Goal: Find specific page/section: Find specific page/section

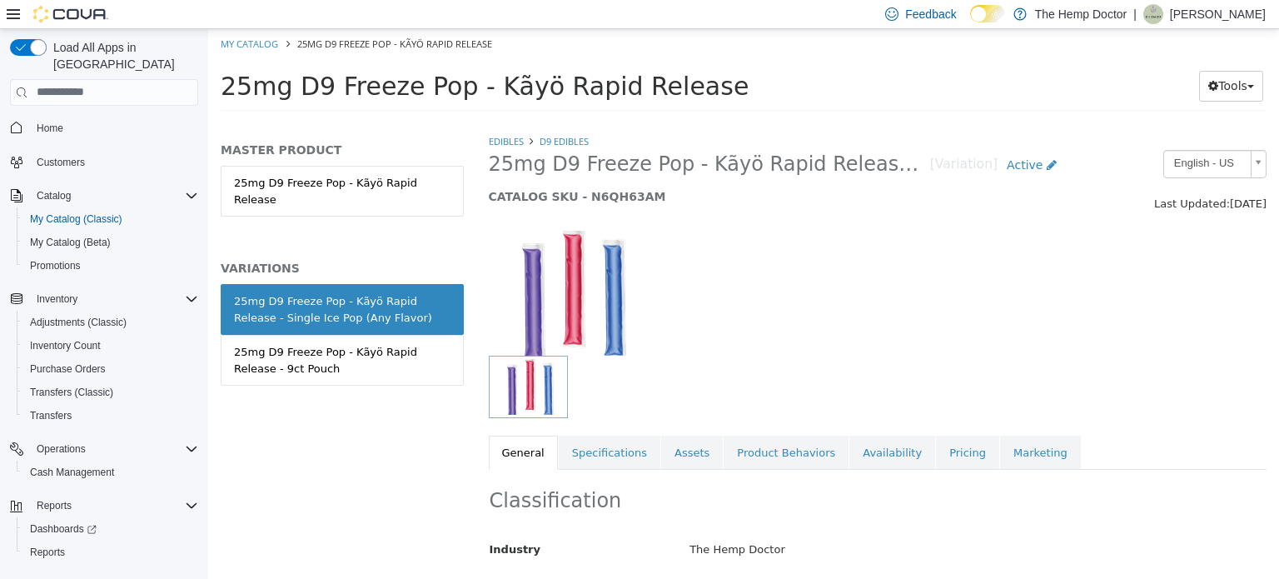
drag, startPoint x: 1257, startPoint y: 189, endPoint x: 1278, endPoint y: 212, distance: 31.3
click at [1278, 213] on div "Edibles D9 Edibles 25mg D9 Freeze Pop - Kãyö Rapid Release - Single Ice Pop (An…" at bounding box center [877, 354] width 803 height 445
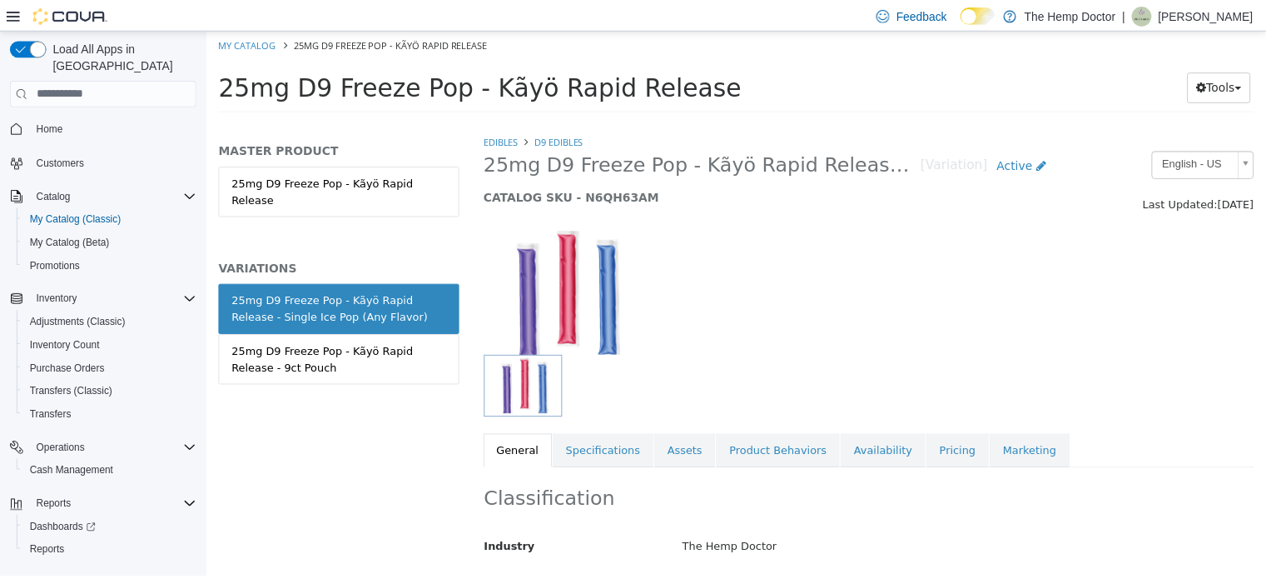
scroll to position [345, 0]
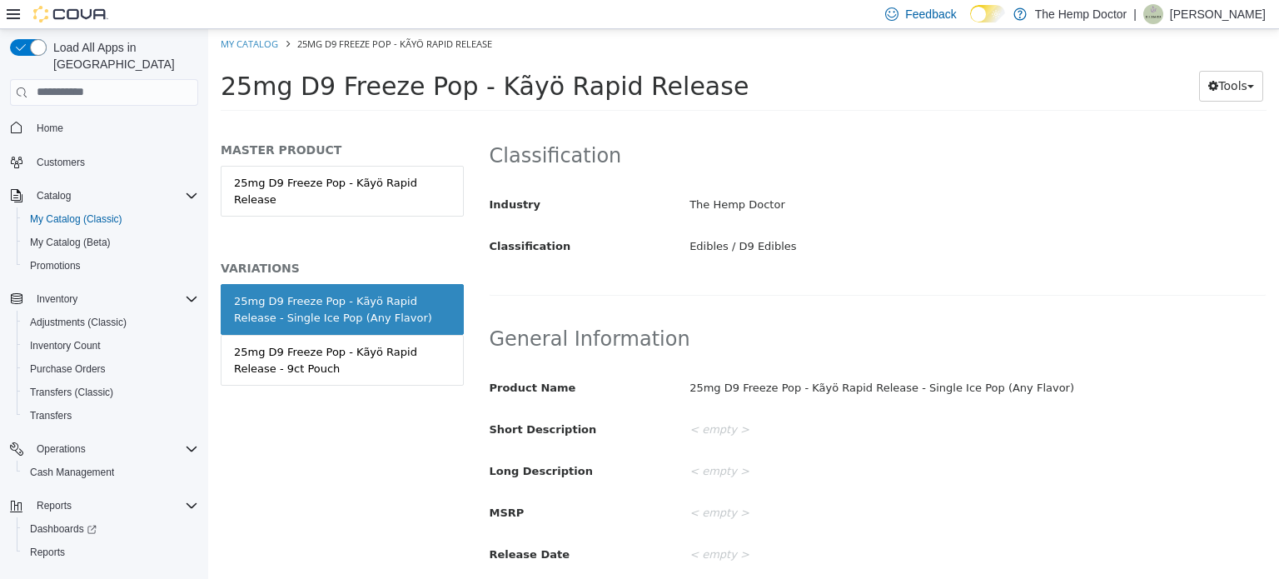
click at [38, 122] on button "Home" at bounding box center [103, 128] width 201 height 24
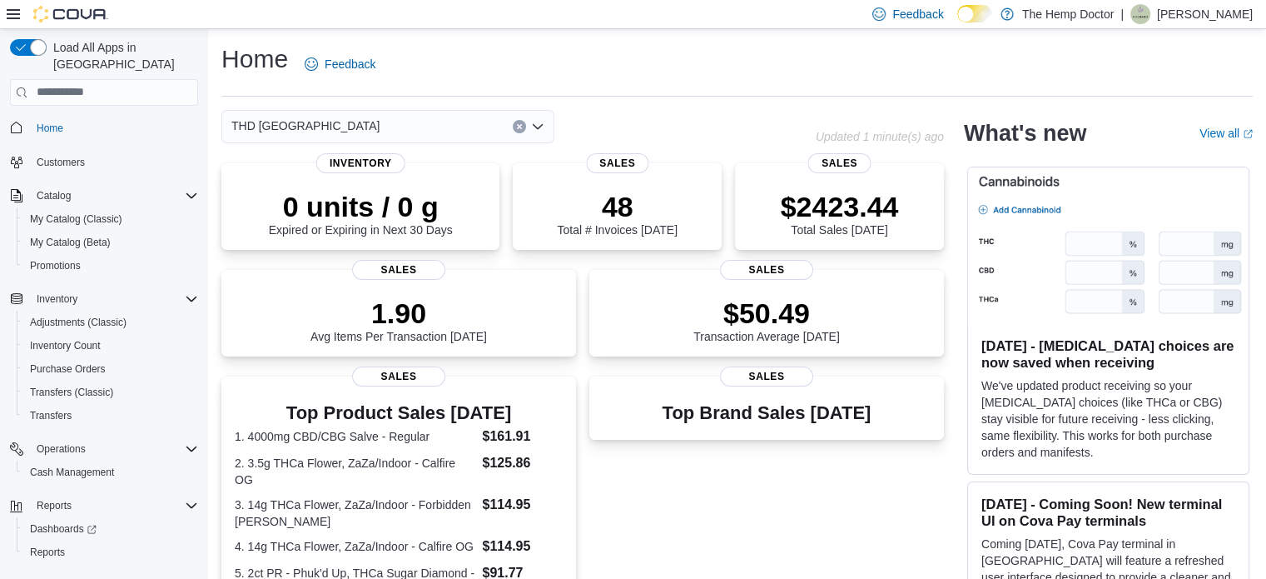
click at [473, 130] on div "THD [GEOGRAPHIC_DATA]" at bounding box center [387, 126] width 333 height 33
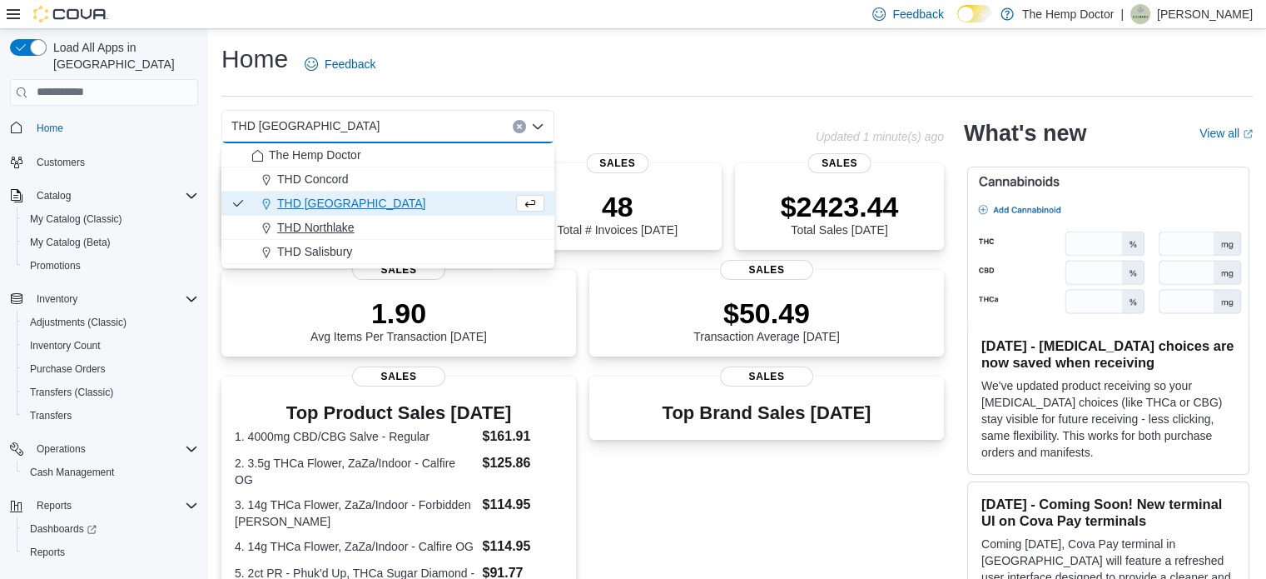
click at [333, 233] on span "THD Northlake" at bounding box center [315, 227] width 77 height 17
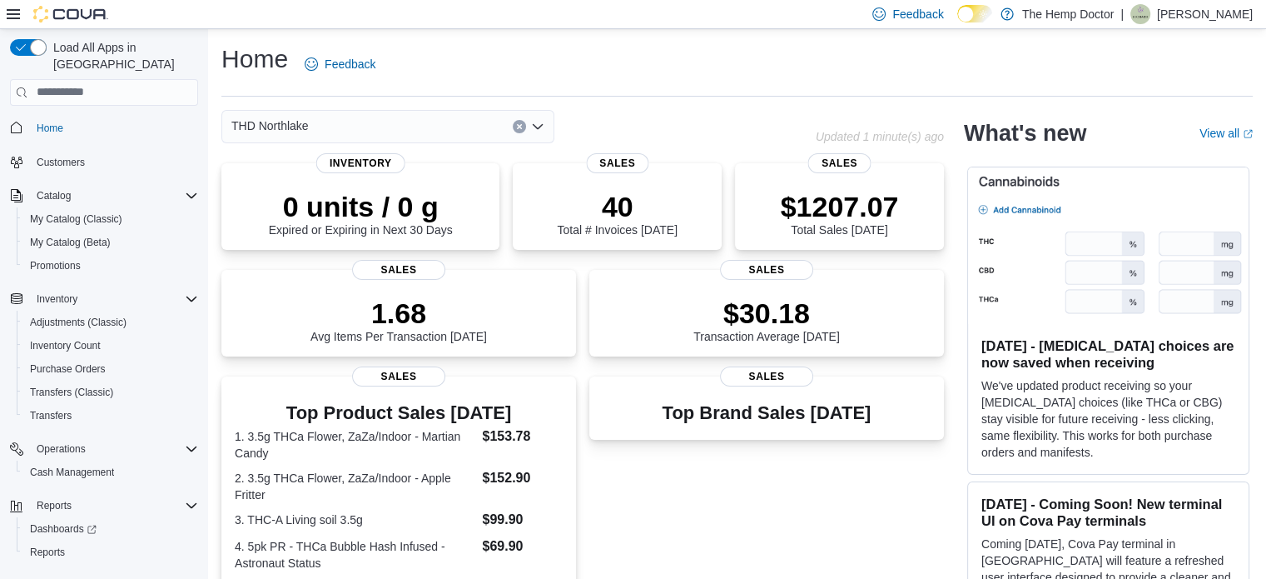
click at [474, 126] on div "THD Northlake Combo box. Selected. THD [GEOGRAPHIC_DATA]. Press Backspace to de…" at bounding box center [387, 126] width 333 height 33
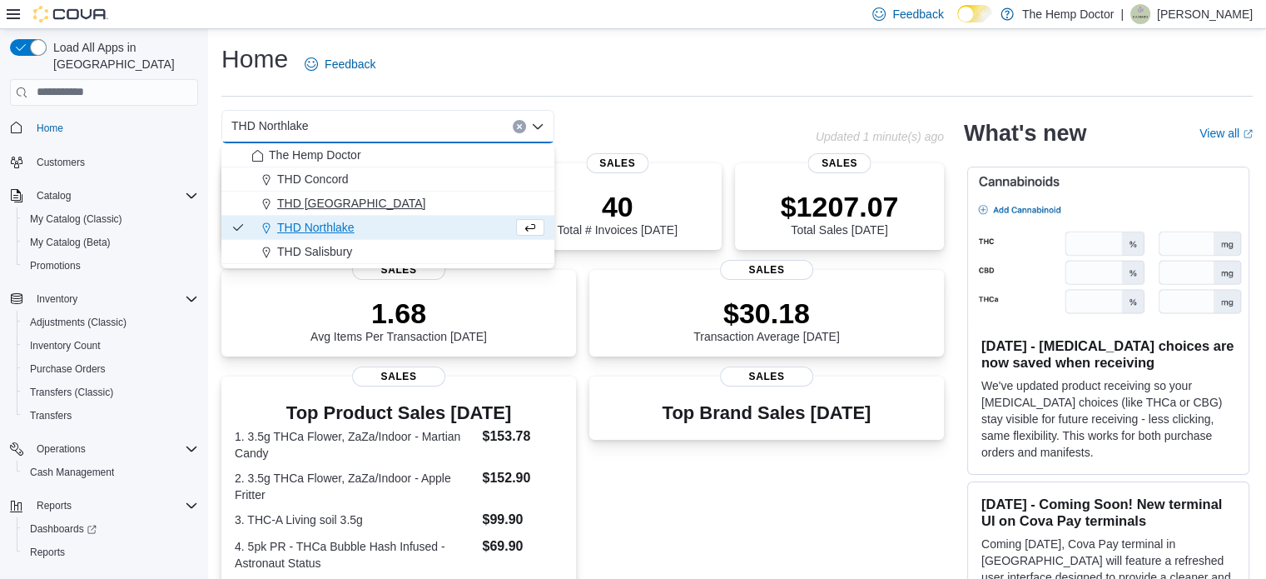
click at [321, 198] on span "THD [GEOGRAPHIC_DATA]" at bounding box center [351, 203] width 148 height 17
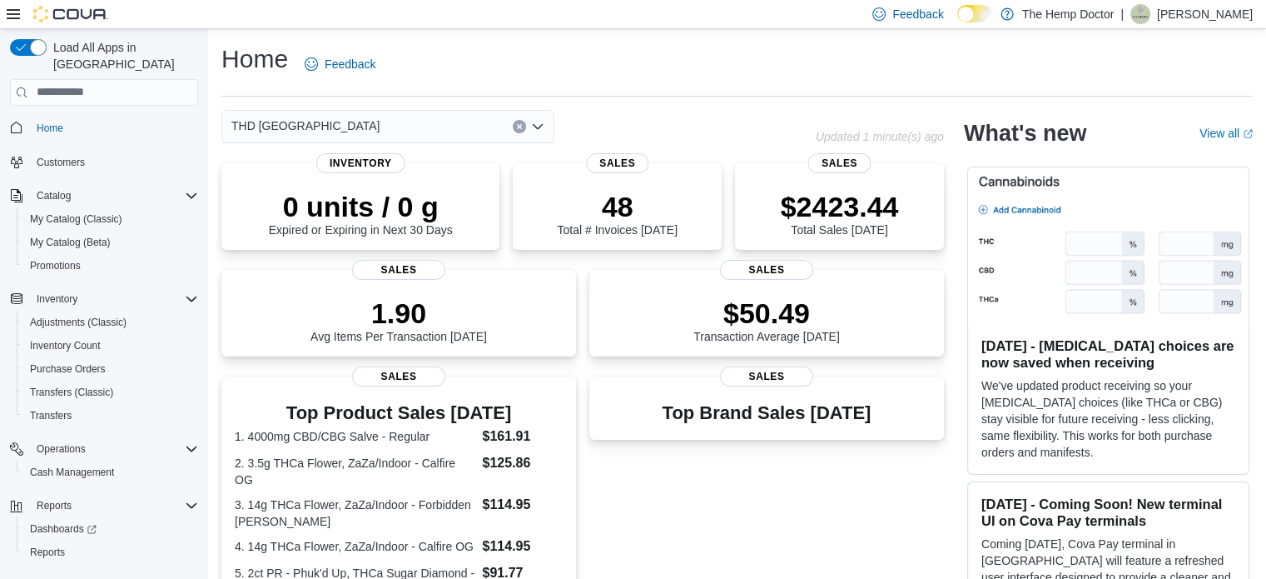
click at [478, 119] on div "THD [GEOGRAPHIC_DATA] Combo box. Selected. THD [GEOGRAPHIC_DATA]. Press Backspa…" at bounding box center [387, 126] width 333 height 33
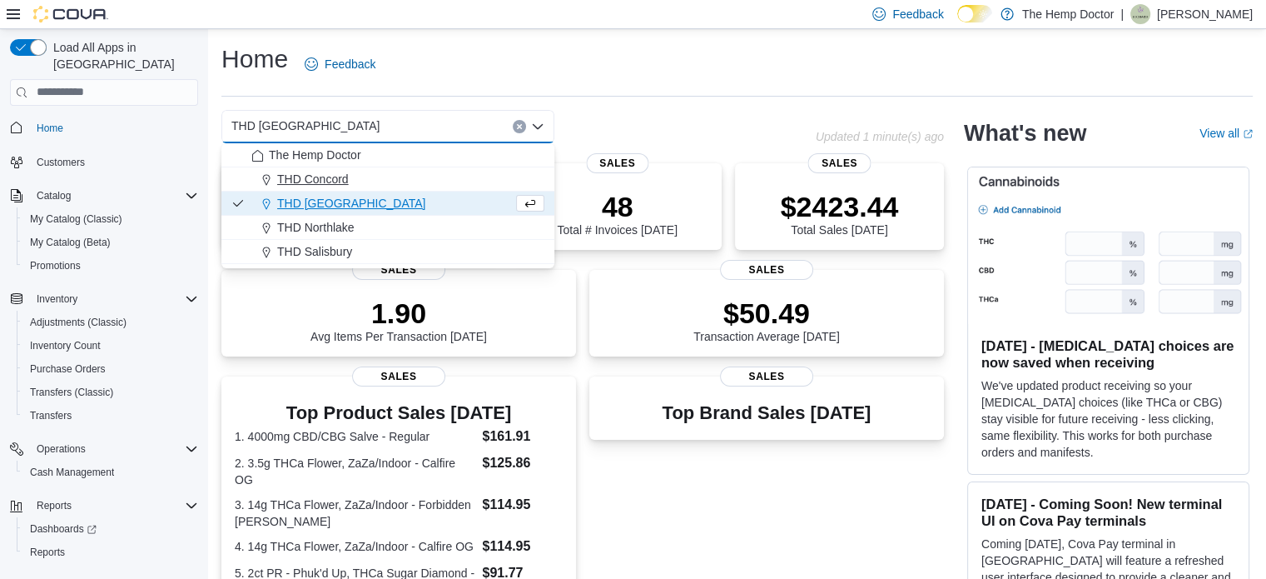
click at [339, 172] on span "THD Concord" at bounding box center [313, 179] width 72 height 17
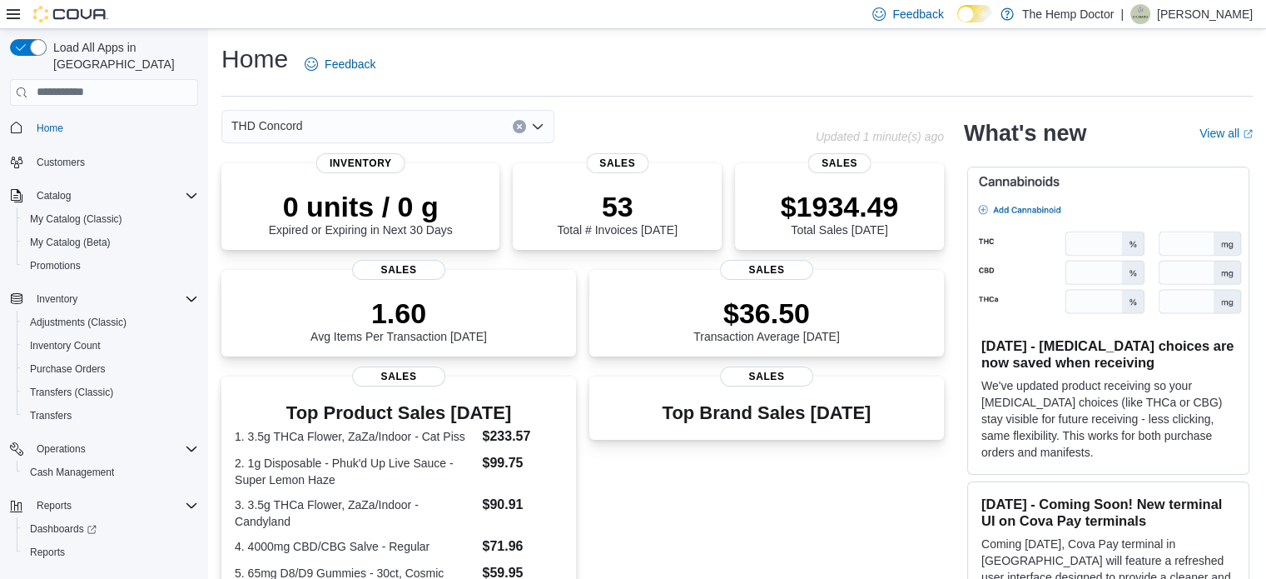
click at [470, 129] on div "THD Concord Combo box. Selected. THD [GEOGRAPHIC_DATA]. Press Backspace to dele…" at bounding box center [387, 126] width 333 height 33
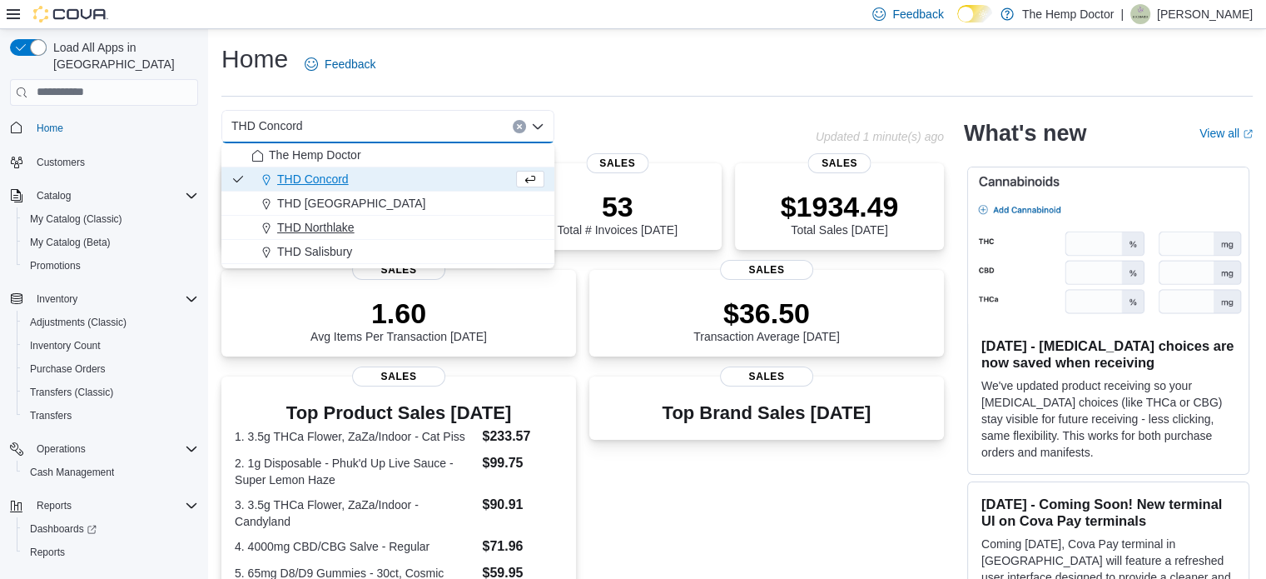
click at [339, 226] on span "THD Northlake" at bounding box center [315, 227] width 77 height 17
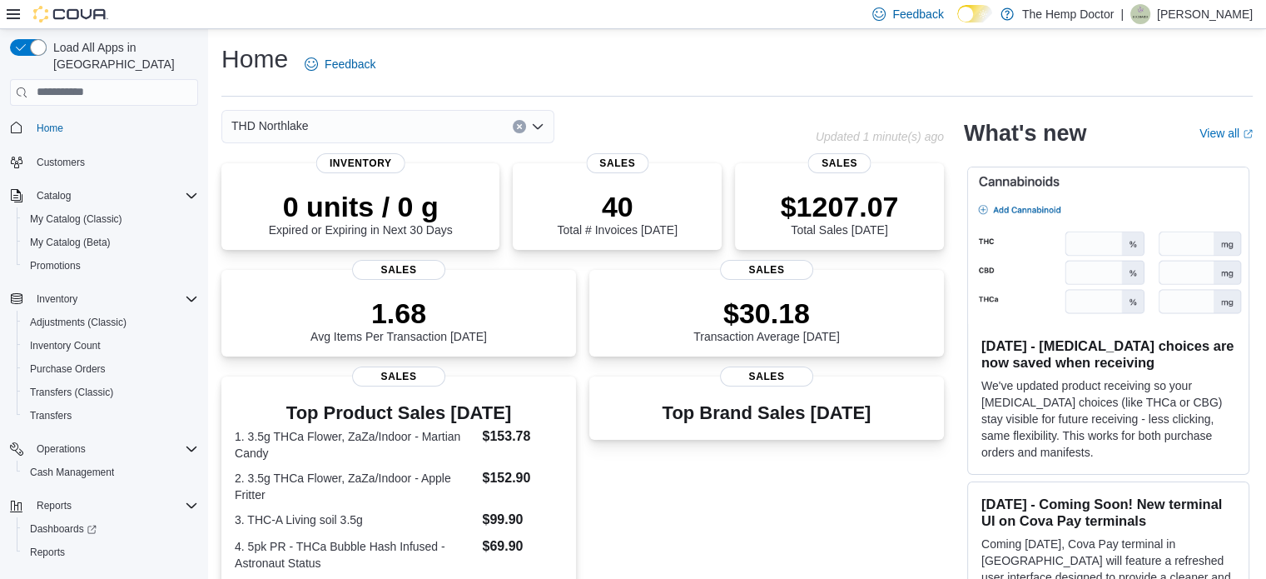
click at [455, 132] on div "THD Northlake" at bounding box center [387, 126] width 333 height 33
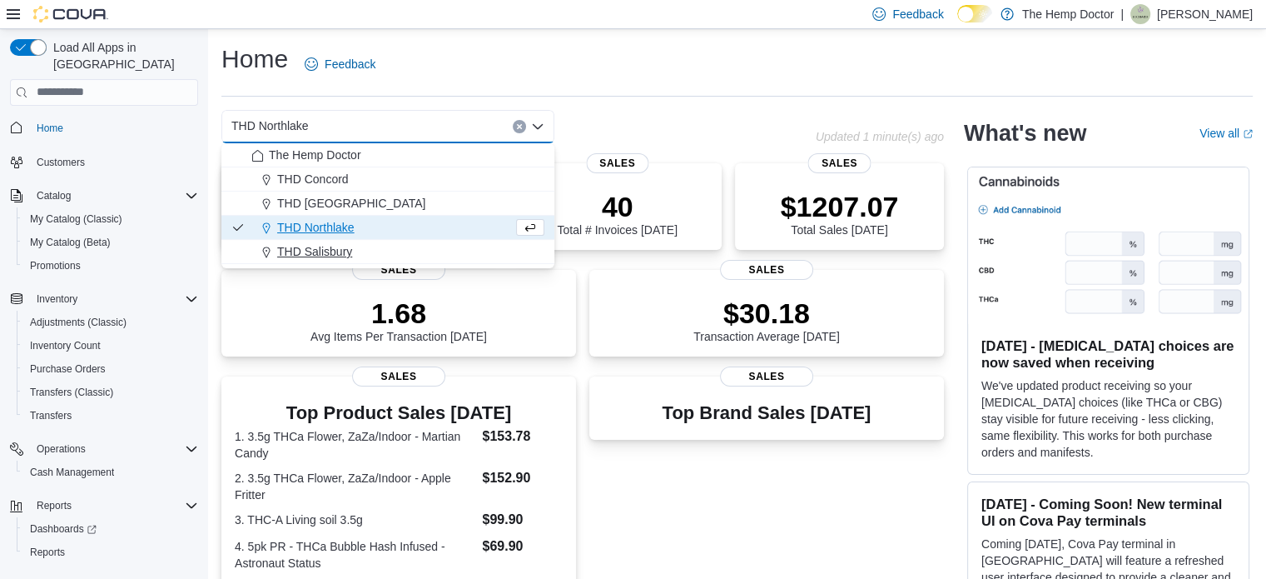
click at [329, 256] on span "THD Salisbury" at bounding box center [314, 251] width 75 height 17
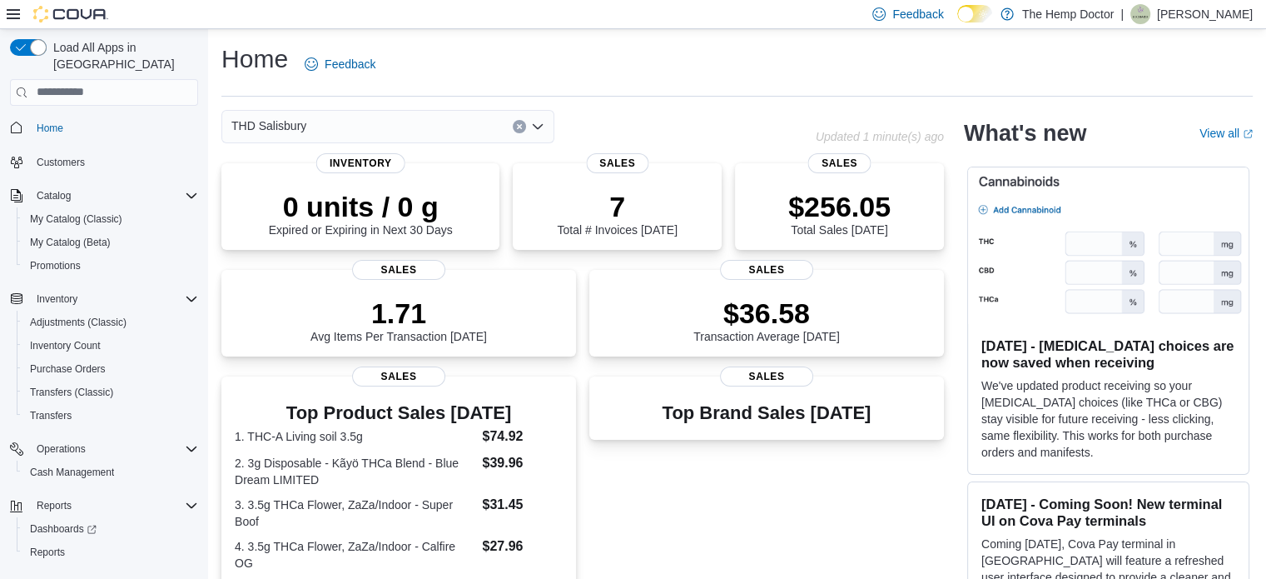
click at [465, 107] on div "Home Feedback THD Salisbury Updated 1 minute(s) ago 0 units / 0 g Expired or Ex…" at bounding box center [737, 505] width 1058 height 952
click at [460, 117] on div "THD Salisbury" at bounding box center [387, 126] width 333 height 33
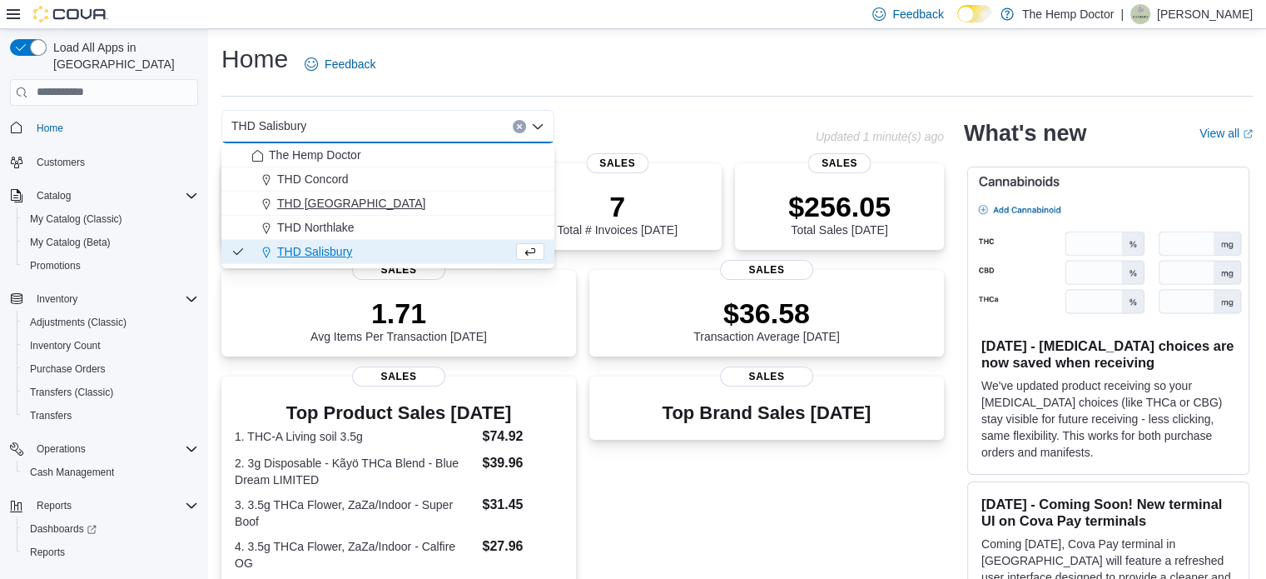
click at [330, 215] on button "THD [GEOGRAPHIC_DATA]" at bounding box center [387, 204] width 333 height 24
